Goal: Participate in discussion: Engage in conversation with other users on a specific topic

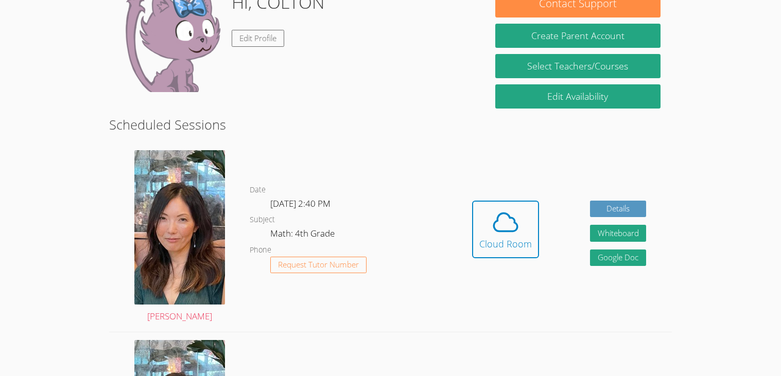
scroll to position [167, 0]
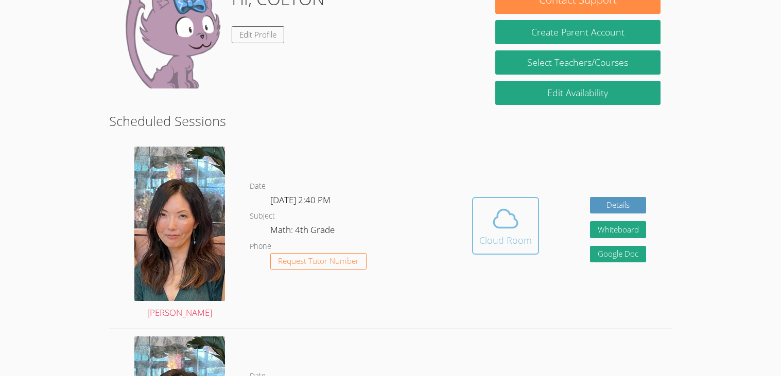
click at [492, 233] on div "Cloud Room" at bounding box center [505, 240] width 52 height 14
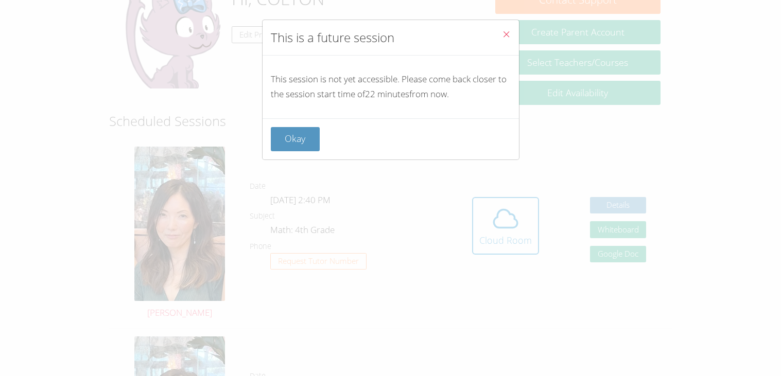
click at [511, 32] on button "Close" at bounding box center [506, 35] width 25 height 31
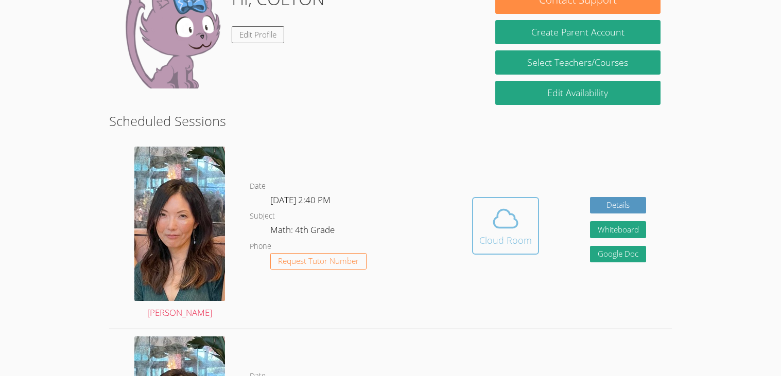
click at [496, 223] on icon at bounding box center [505, 218] width 29 height 29
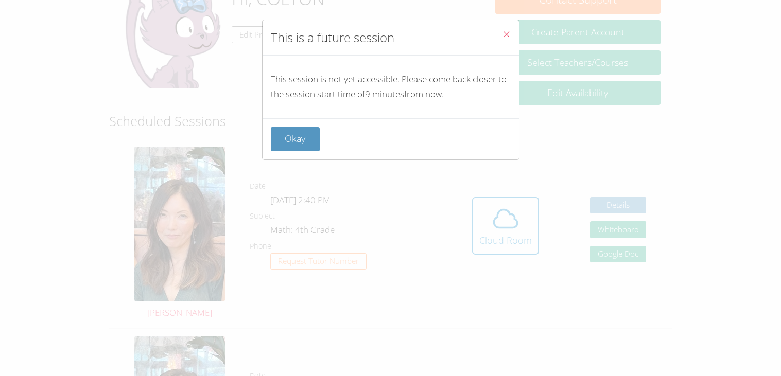
click at [506, 26] on button "Close" at bounding box center [506, 35] width 25 height 31
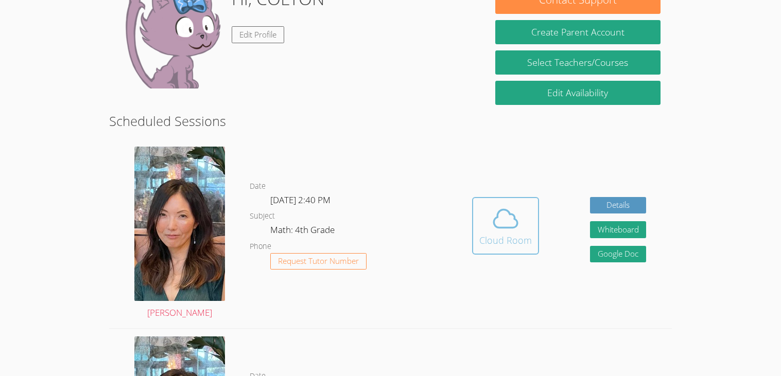
click at [484, 223] on span at bounding box center [505, 218] width 52 height 29
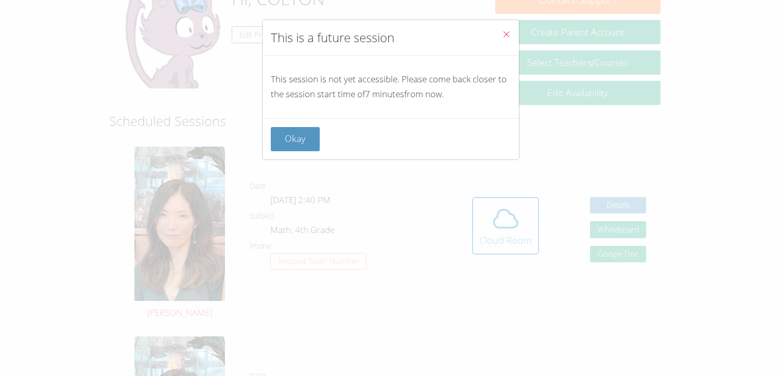
click at [511, 33] on button "Close" at bounding box center [506, 35] width 25 height 31
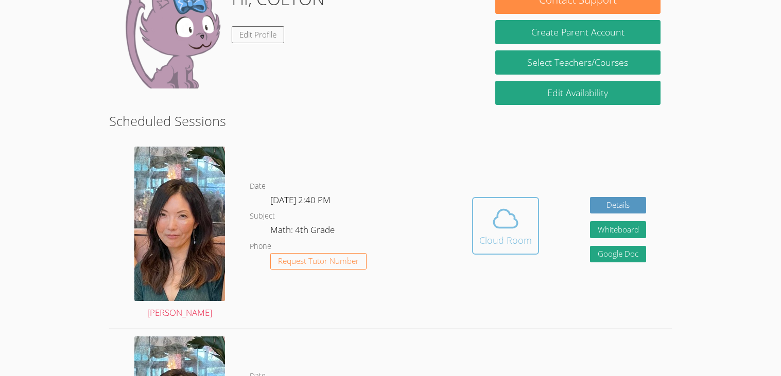
click at [511, 211] on icon at bounding box center [505, 218] width 29 height 29
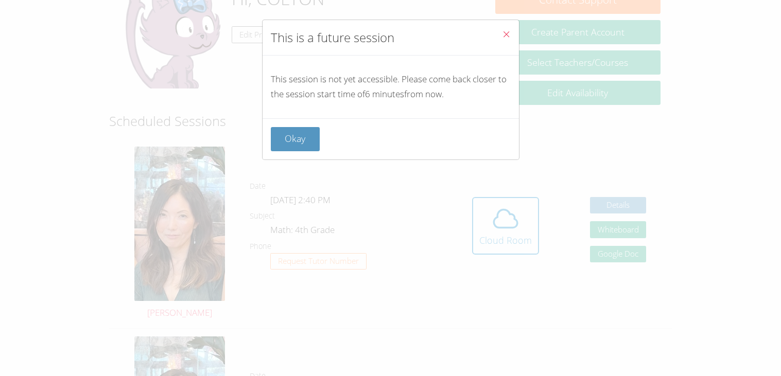
click at [503, 25] on button "Close" at bounding box center [506, 35] width 25 height 31
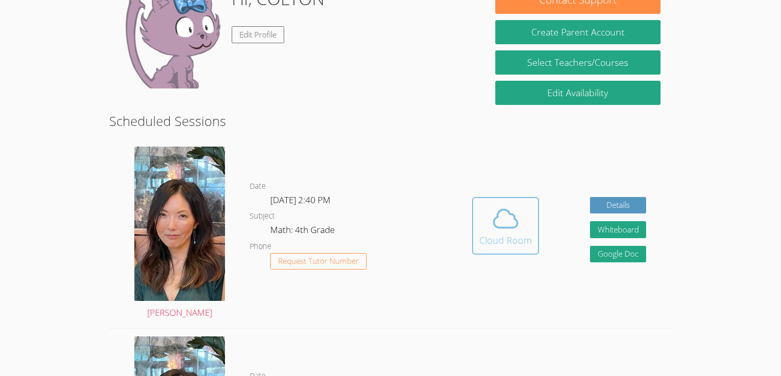
click at [484, 222] on span at bounding box center [505, 218] width 52 height 29
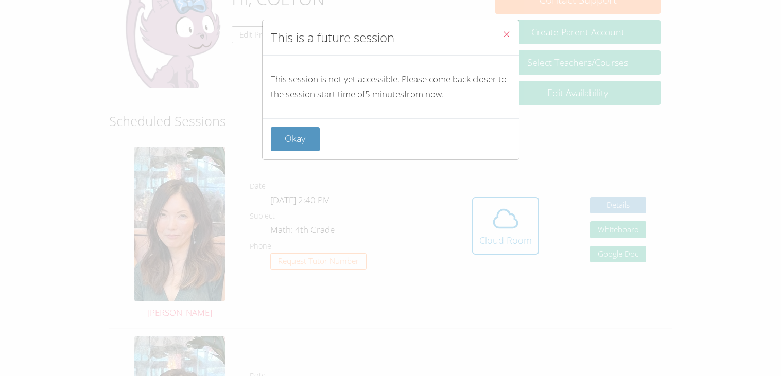
click at [507, 37] on icon "Close" at bounding box center [506, 34] width 9 height 9
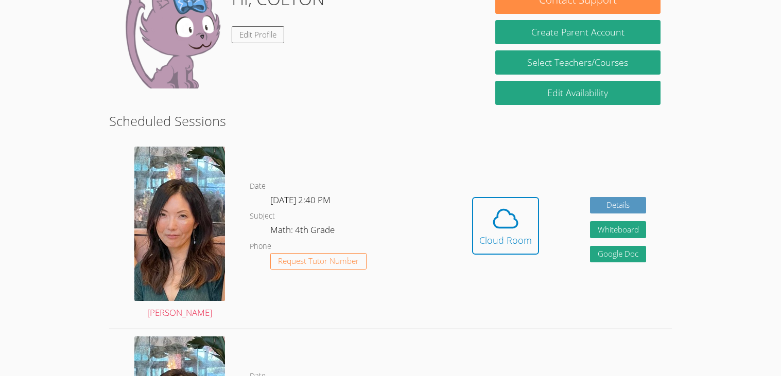
click at [507, 186] on div "Hidden Cloud Room Details Whiteboard Hidden Google Doc" at bounding box center [559, 233] width 225 height 189
click at [507, 189] on div "Hidden Cloud Room Details Whiteboard Hidden Google Doc" at bounding box center [559, 233] width 225 height 189
click at [509, 211] on icon at bounding box center [505, 218] width 29 height 29
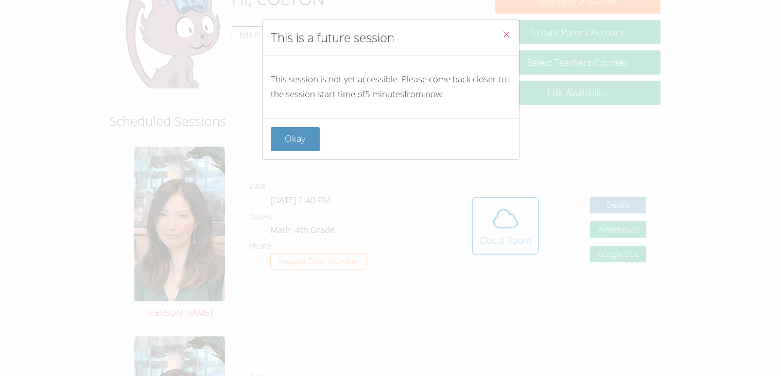
click at [496, 27] on button "Close" at bounding box center [506, 35] width 25 height 31
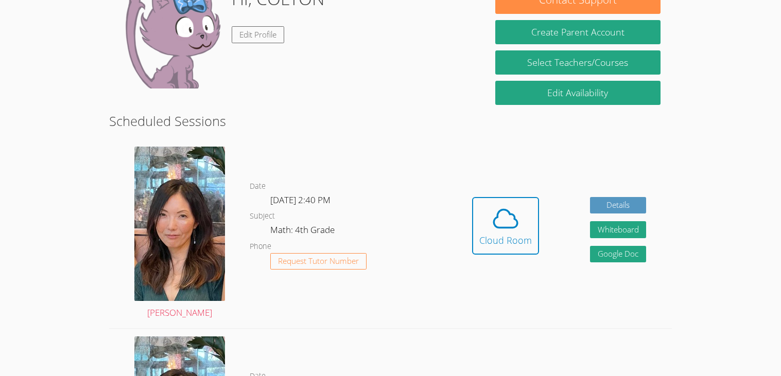
click at [540, 206] on div "Hidden Cloud Room Details Whiteboard Hidden Google Doc" at bounding box center [559, 233] width 225 height 189
click at [484, 203] on button "Cloud Room" at bounding box center [505, 226] width 67 height 58
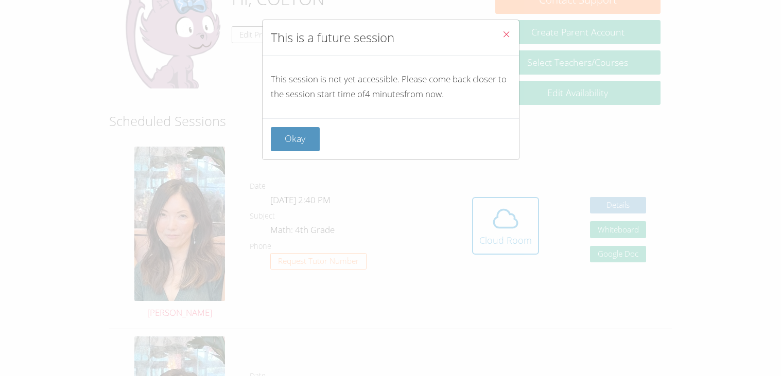
click at [510, 36] on icon "Close" at bounding box center [506, 34] width 9 height 9
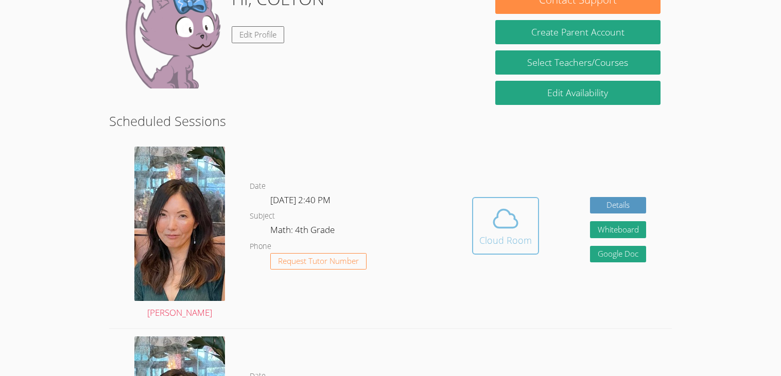
click at [519, 242] on div "Cloud Room" at bounding box center [505, 240] width 52 height 14
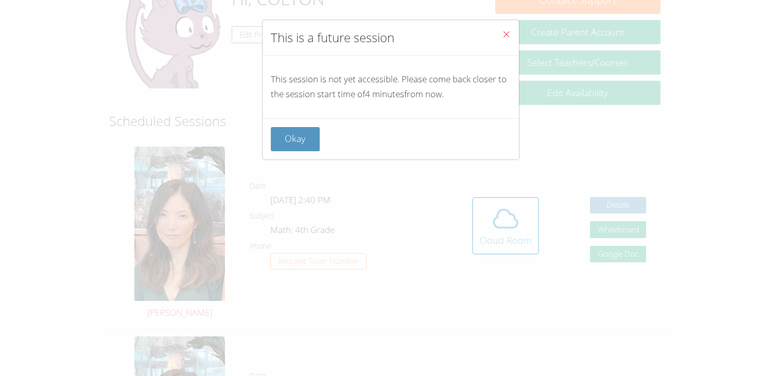
click at [502, 34] on icon "Close" at bounding box center [506, 34] width 9 height 9
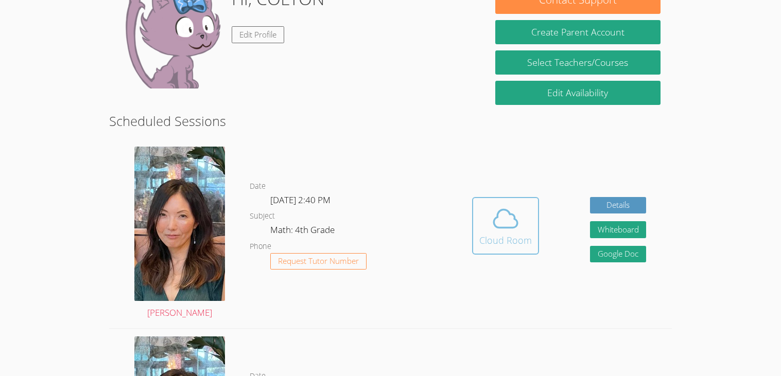
click at [518, 221] on icon at bounding box center [505, 218] width 29 height 29
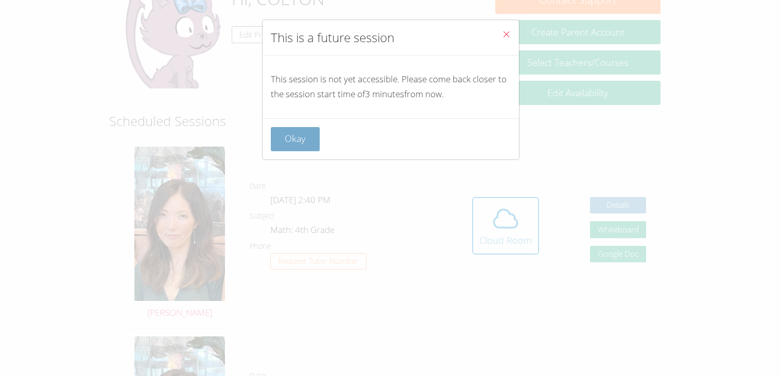
click at [311, 141] on button "Okay" at bounding box center [295, 139] width 49 height 24
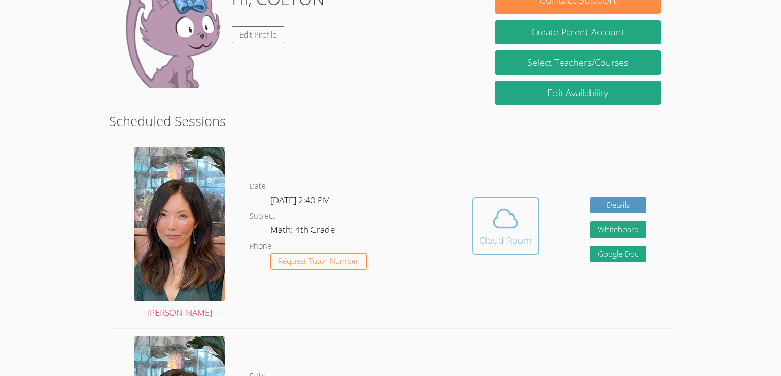
click at [506, 220] on icon at bounding box center [505, 218] width 29 height 29
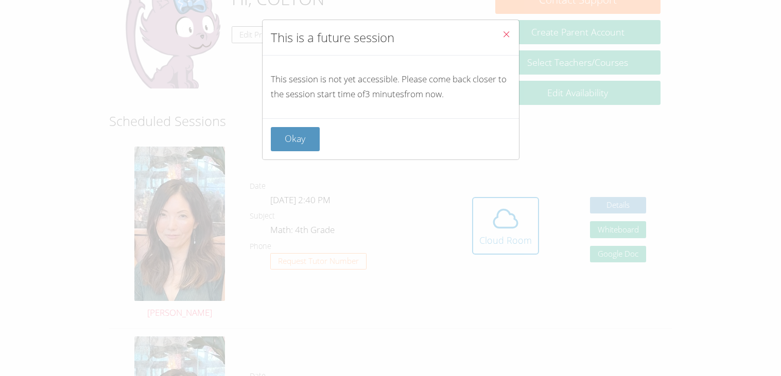
click at [508, 26] on button "Close" at bounding box center [506, 35] width 25 height 31
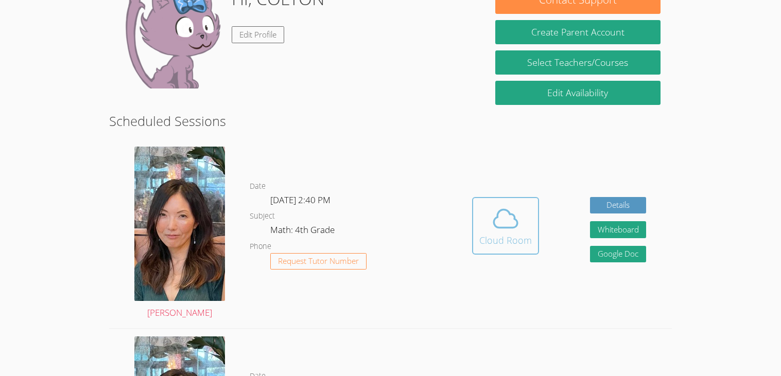
click at [480, 207] on span at bounding box center [505, 218] width 52 height 29
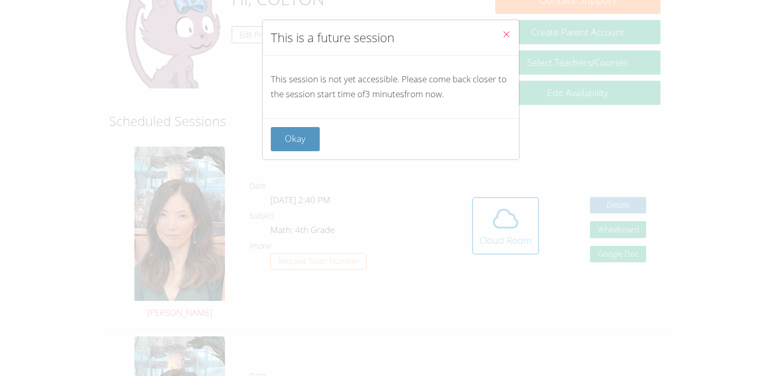
click at [497, 33] on button "Close" at bounding box center [506, 35] width 25 height 31
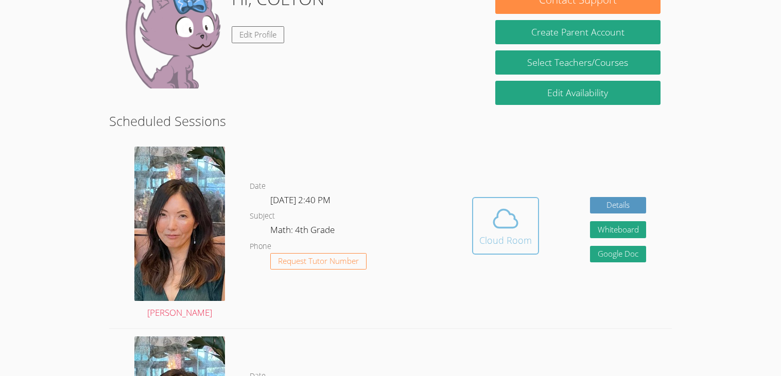
click at [512, 250] on button "Cloud Room" at bounding box center [505, 226] width 67 height 58
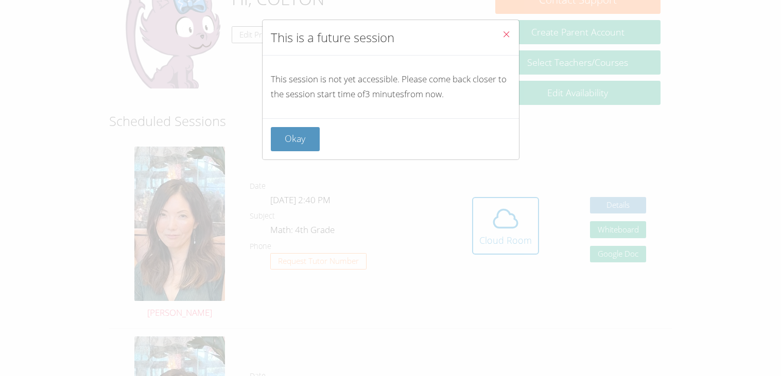
click at [503, 35] on icon "Close" at bounding box center [506, 34] width 9 height 9
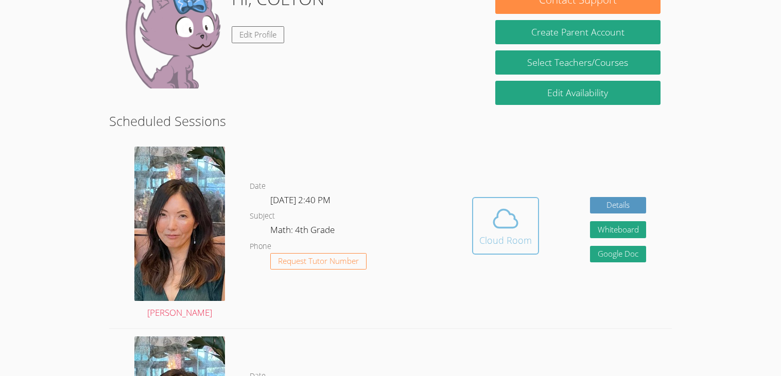
click at [506, 222] on icon at bounding box center [505, 218] width 29 height 29
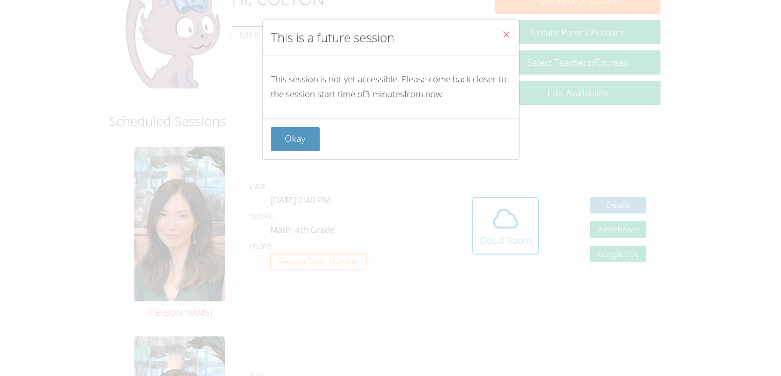
click at [506, 41] on span "Close" at bounding box center [506, 35] width 9 height 12
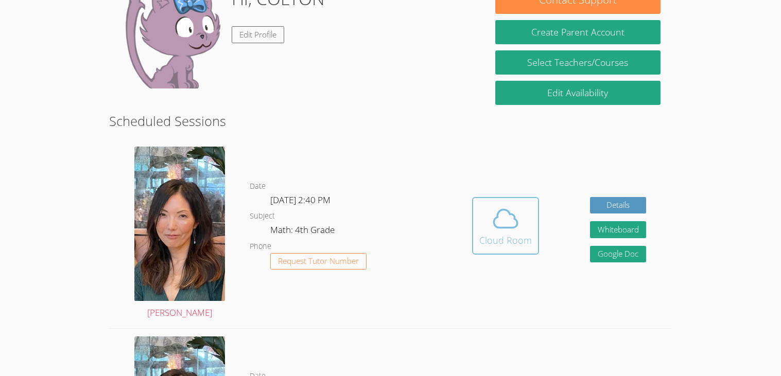
click at [529, 238] on div "Cloud Room" at bounding box center [505, 240] width 52 height 14
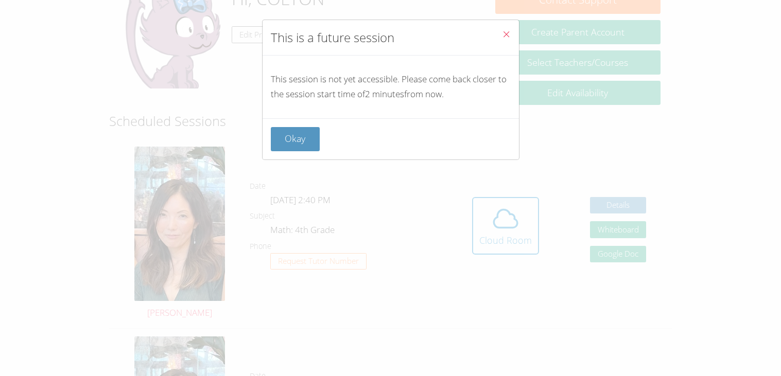
click at [503, 36] on icon "Close" at bounding box center [506, 34] width 9 height 9
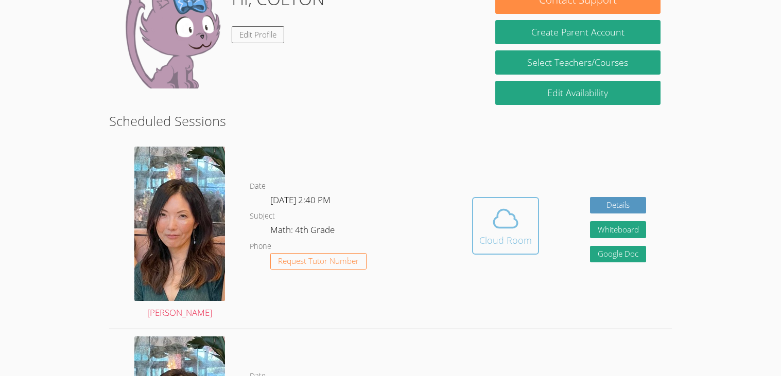
click at [510, 236] on div "Cloud Room" at bounding box center [505, 240] width 52 height 14
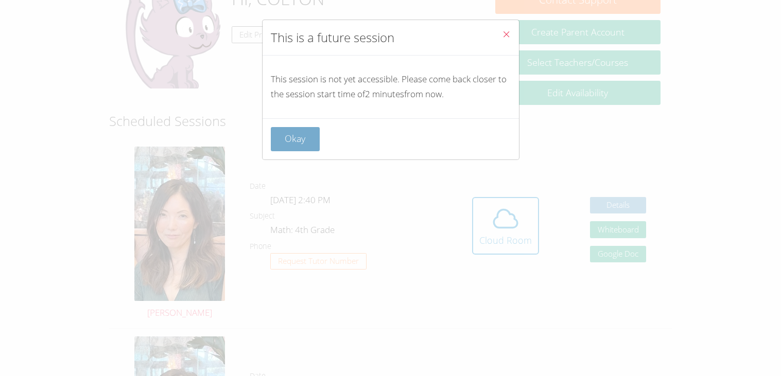
click at [305, 133] on button "Okay" at bounding box center [295, 139] width 49 height 24
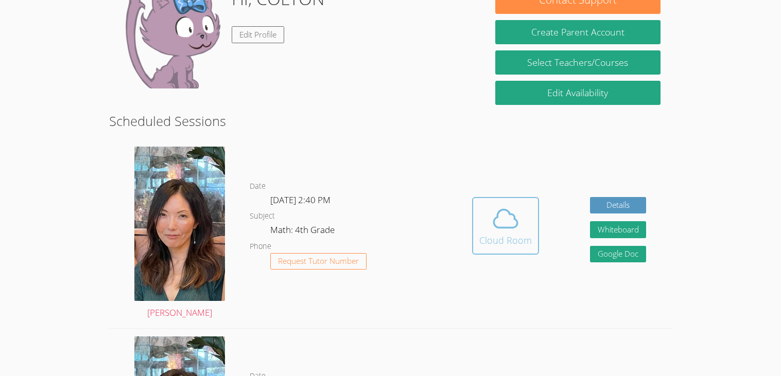
click at [532, 218] on button "Cloud Room" at bounding box center [505, 226] width 67 height 58
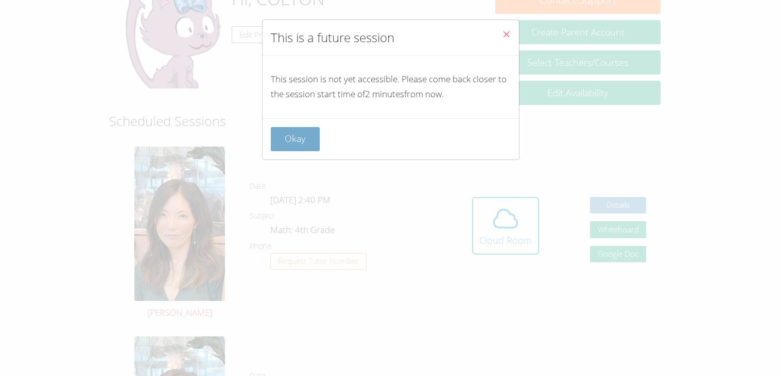
click at [299, 145] on button "Okay" at bounding box center [295, 139] width 49 height 24
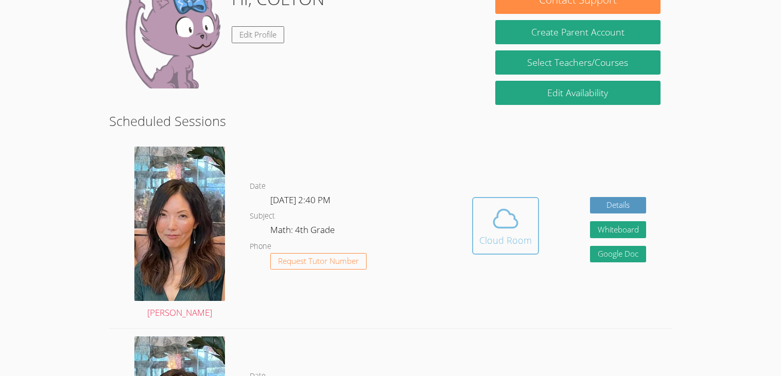
click at [478, 206] on button "Cloud Room" at bounding box center [505, 226] width 67 height 58
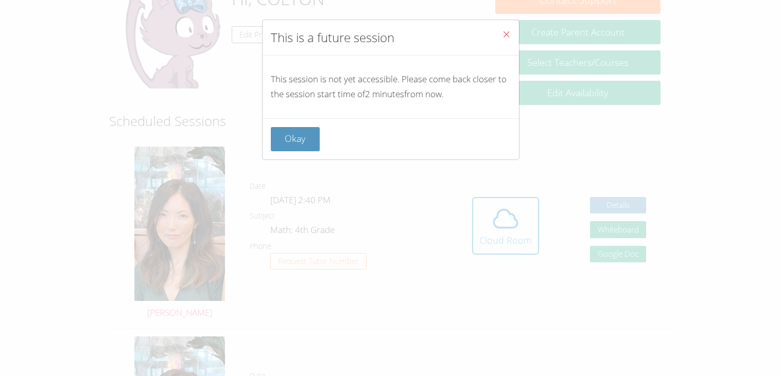
click at [499, 40] on button "Close" at bounding box center [506, 35] width 25 height 31
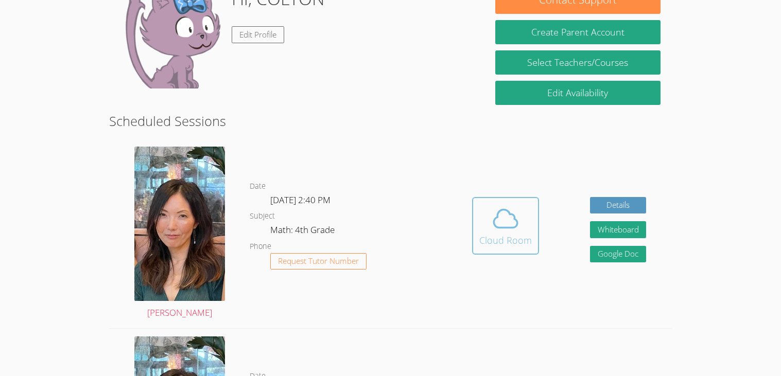
click at [509, 250] on button "Cloud Room" at bounding box center [505, 226] width 67 height 58
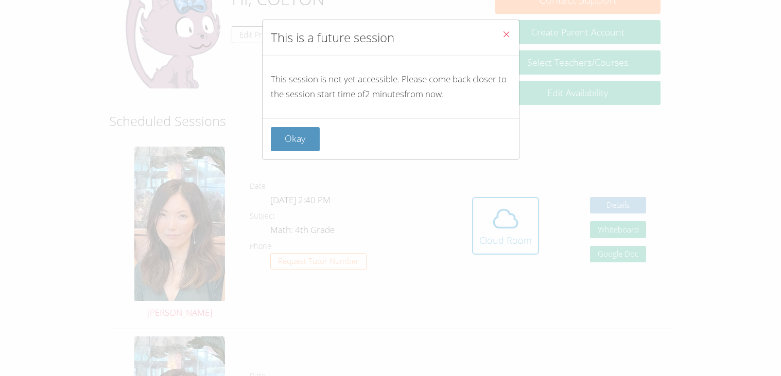
click at [505, 34] on icon "Close" at bounding box center [506, 34] width 9 height 9
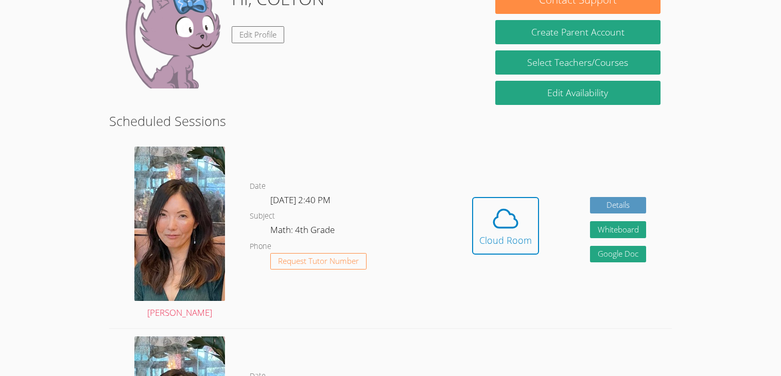
click at [492, 262] on link "Cloud Room" at bounding box center [505, 229] width 67 height 65
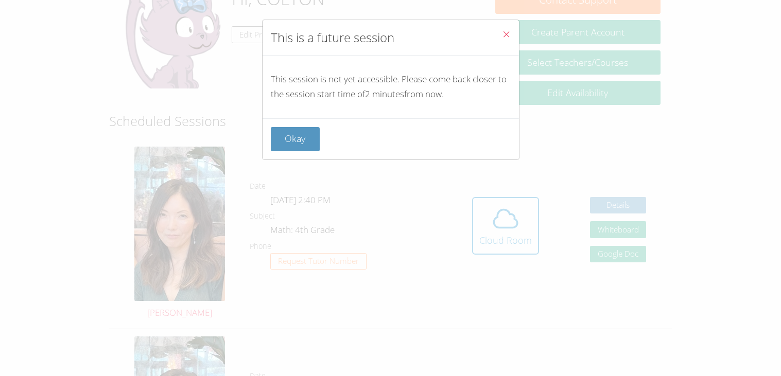
click at [497, 37] on button "Close" at bounding box center [506, 35] width 25 height 31
click at [497, 37] on button "Create Parent Account" at bounding box center [577, 32] width 165 height 24
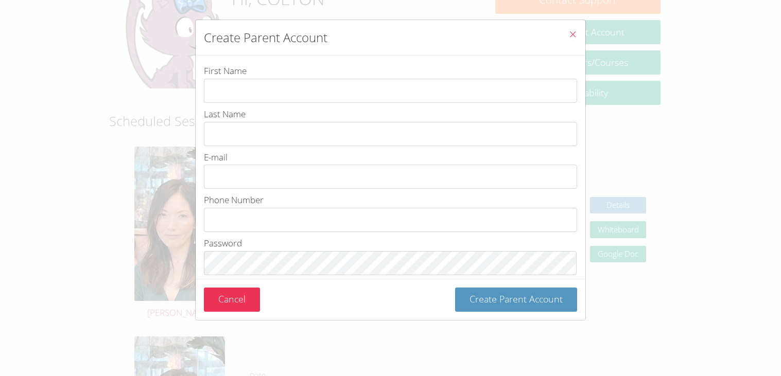
click at [572, 40] on span "Close" at bounding box center [572, 35] width 9 height 12
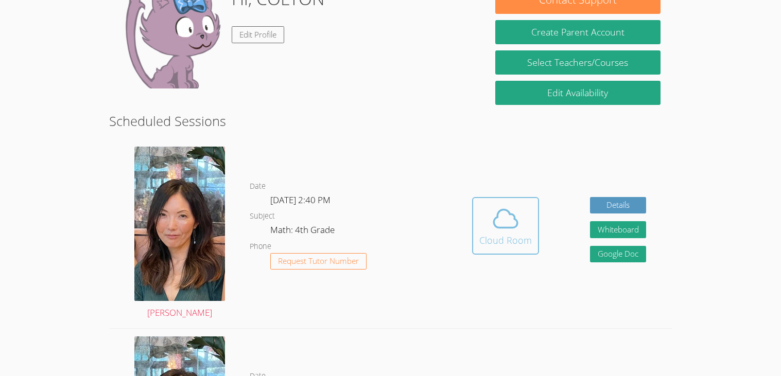
click at [497, 217] on icon at bounding box center [506, 218] width 24 height 18
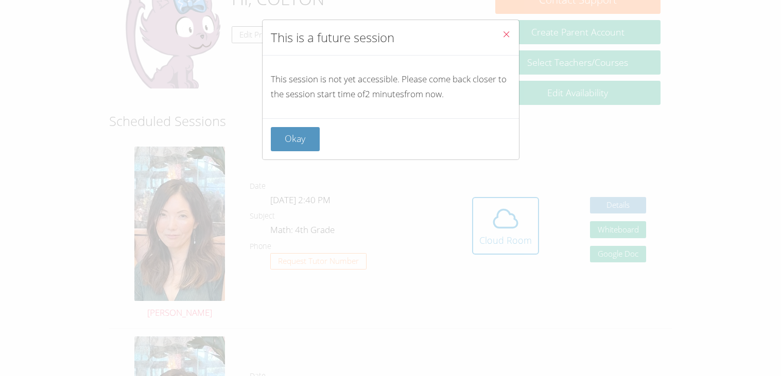
click at [495, 37] on button "Close" at bounding box center [506, 35] width 25 height 31
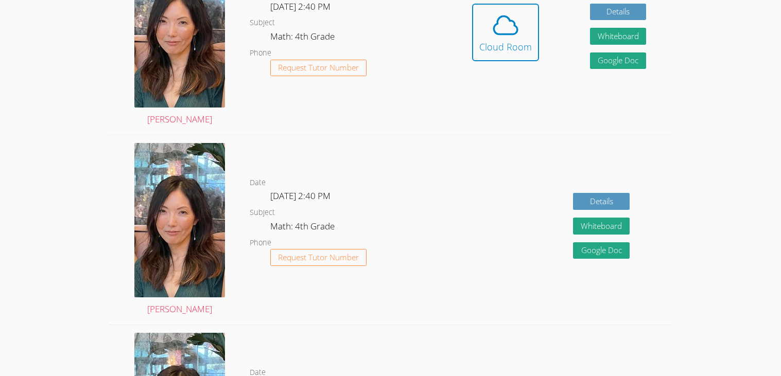
scroll to position [368, 0]
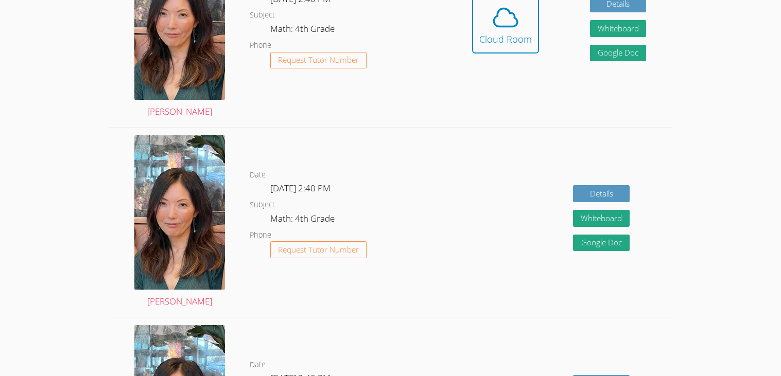
drag, startPoint x: 359, startPoint y: 252, endPoint x: 412, endPoint y: 256, distance: 53.2
click at [412, 256] on dl "Date [DATE] 2:40 PM Subject Math: 4th Grade Phone Request Tutor Number" at bounding box center [348, 222] width 197 height 107
click at [486, 61] on link "Cloud Room" at bounding box center [505, 28] width 67 height 65
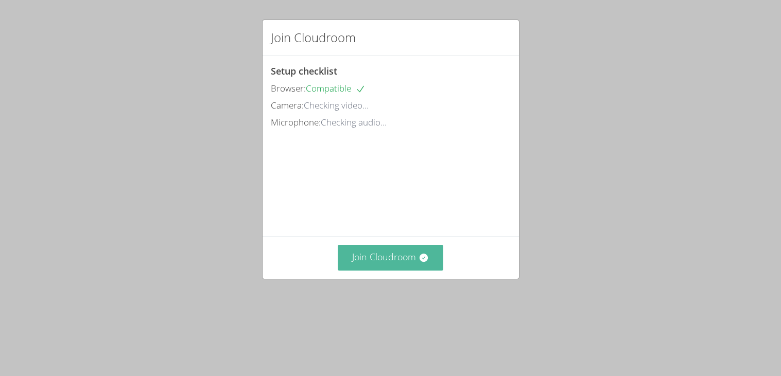
click at [410, 270] on button "Join Cloudroom" at bounding box center [391, 257] width 106 height 25
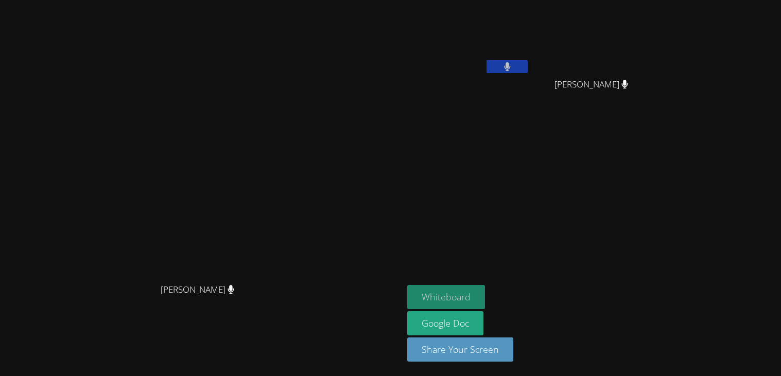
click at [485, 285] on button "Whiteboard" at bounding box center [446, 297] width 78 height 24
click at [528, 64] on button at bounding box center [506, 66] width 41 height 13
click at [513, 69] on icon at bounding box center [507, 66] width 11 height 9
click at [511, 69] on icon at bounding box center [507, 66] width 7 height 9
click at [513, 68] on icon at bounding box center [507, 66] width 11 height 9
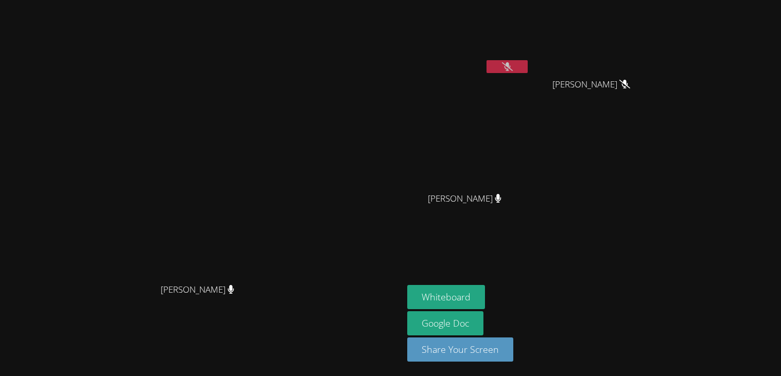
click at [651, 71] on video at bounding box center [595, 38] width 122 height 69
click at [528, 60] on button at bounding box center [506, 66] width 41 height 13
click at [528, 62] on button at bounding box center [506, 66] width 41 height 13
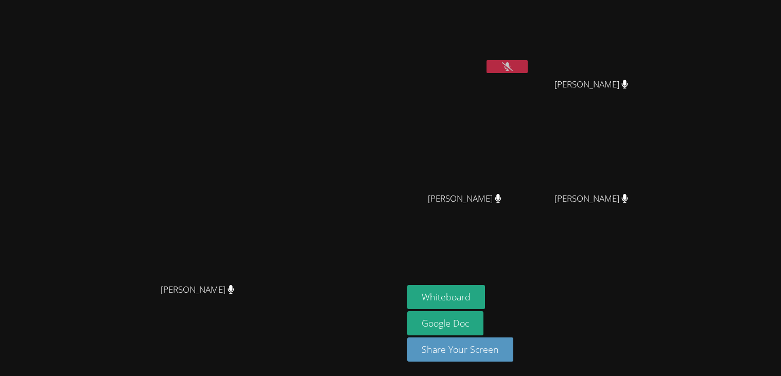
click at [530, 59] on video at bounding box center [468, 38] width 122 height 69
click at [528, 63] on button at bounding box center [506, 66] width 41 height 13
click at [528, 69] on button at bounding box center [506, 66] width 41 height 13
click at [528, 66] on button at bounding box center [506, 66] width 41 height 13
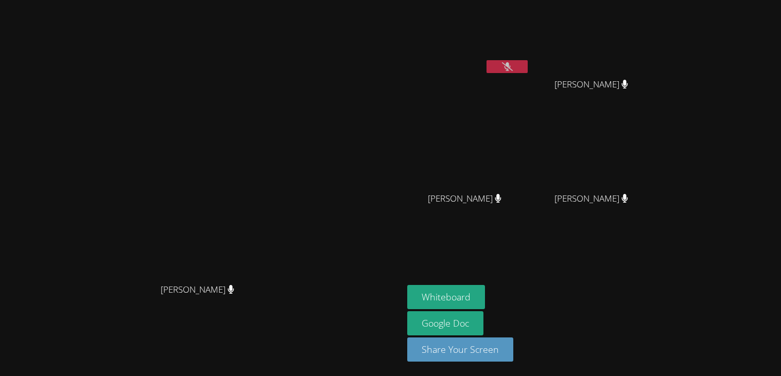
click at [528, 69] on button at bounding box center [506, 66] width 41 height 13
click at [528, 60] on div at bounding box center [506, 67] width 41 height 15
click at [528, 61] on button at bounding box center [506, 66] width 41 height 13
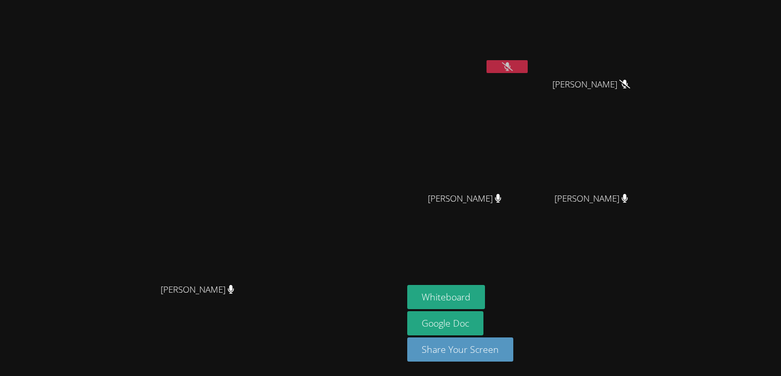
click at [513, 68] on icon at bounding box center [507, 66] width 11 height 9
click at [530, 58] on video at bounding box center [468, 38] width 122 height 69
click at [528, 60] on button at bounding box center [506, 66] width 41 height 13
click at [530, 57] on video at bounding box center [468, 38] width 122 height 69
click at [528, 64] on button at bounding box center [506, 66] width 41 height 13
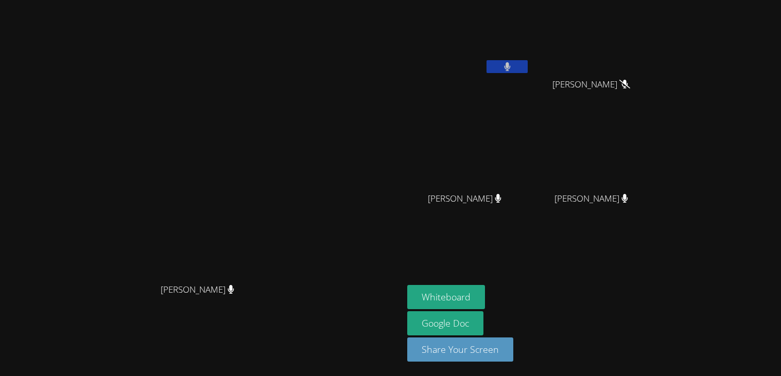
click at [528, 64] on button at bounding box center [506, 66] width 41 height 13
click at [528, 66] on button at bounding box center [506, 66] width 41 height 13
click at [528, 72] on button at bounding box center [506, 66] width 41 height 13
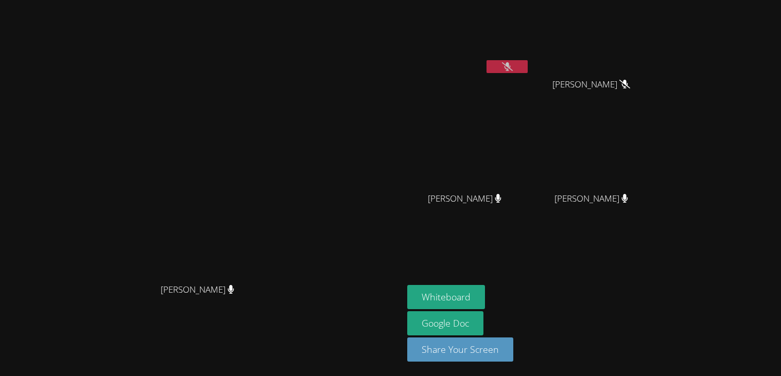
click at [530, 58] on video at bounding box center [468, 38] width 122 height 69
click at [513, 64] on icon at bounding box center [507, 66] width 11 height 9
click at [511, 64] on icon at bounding box center [507, 66] width 7 height 9
click at [513, 63] on icon at bounding box center [507, 66] width 11 height 9
click at [511, 63] on icon at bounding box center [507, 66] width 7 height 9
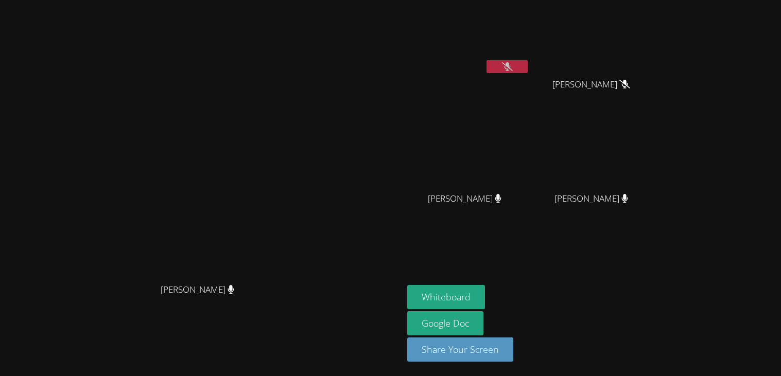
click at [528, 60] on button at bounding box center [506, 66] width 41 height 13
click at [528, 62] on button at bounding box center [506, 66] width 41 height 13
click at [528, 74] on div at bounding box center [506, 67] width 41 height 15
click at [528, 60] on button at bounding box center [506, 66] width 41 height 13
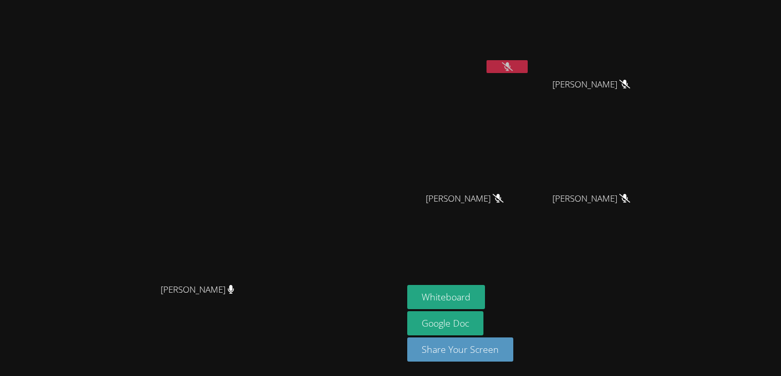
click at [513, 68] on icon at bounding box center [507, 66] width 11 height 9
click at [528, 68] on button at bounding box center [506, 66] width 41 height 13
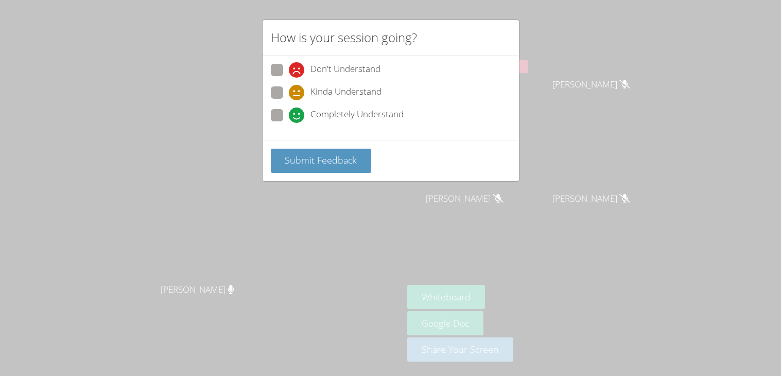
click at [394, 82] on div "Don't Understand Kinda Understand Completely Understand" at bounding box center [391, 96] width 240 height 64
click at [391, 113] on span "Completely Understand" at bounding box center [356, 115] width 93 height 15
click at [297, 113] on input "Completely Understand" at bounding box center [293, 113] width 9 height 9
radio input "true"
click at [346, 176] on div "Submit Feedback" at bounding box center [390, 160] width 256 height 41
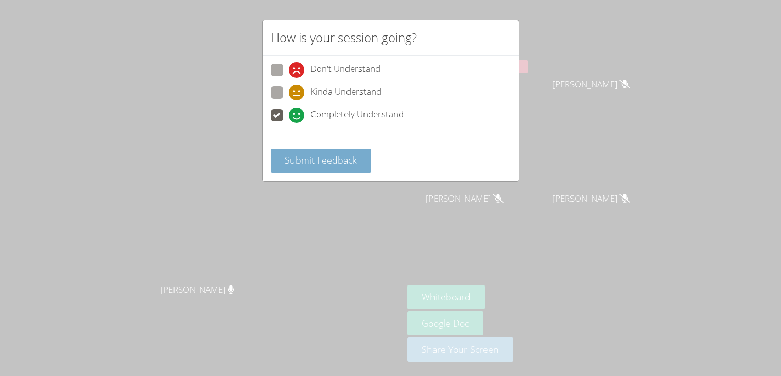
click at [344, 157] on span "Submit Feedback" at bounding box center [321, 160] width 72 height 12
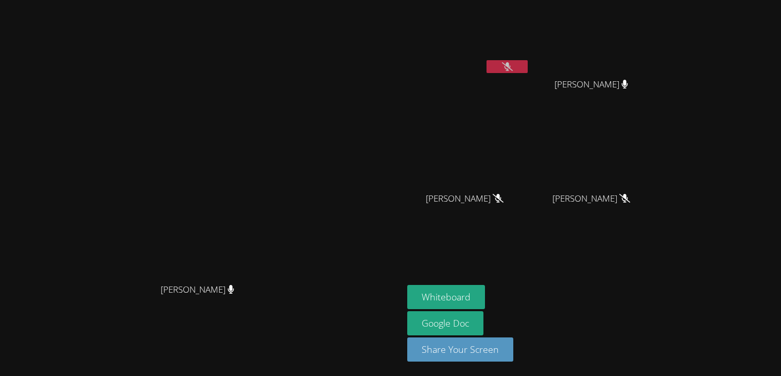
click at [513, 63] on icon at bounding box center [507, 66] width 11 height 9
click at [511, 63] on icon at bounding box center [507, 66] width 7 height 9
click at [530, 49] on video at bounding box center [468, 38] width 122 height 69
click at [528, 61] on button at bounding box center [506, 66] width 41 height 13
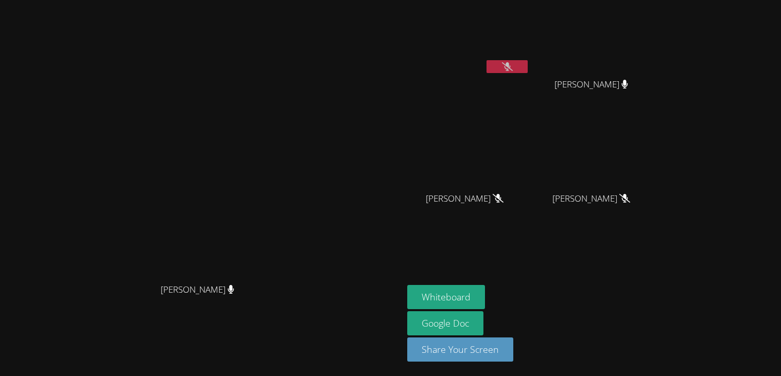
click at [528, 73] on div at bounding box center [506, 67] width 41 height 15
click at [528, 60] on button at bounding box center [506, 66] width 41 height 13
click at [528, 61] on button at bounding box center [506, 66] width 41 height 13
click at [528, 72] on button at bounding box center [506, 66] width 41 height 13
